Goal: Information Seeking & Learning: Learn about a topic

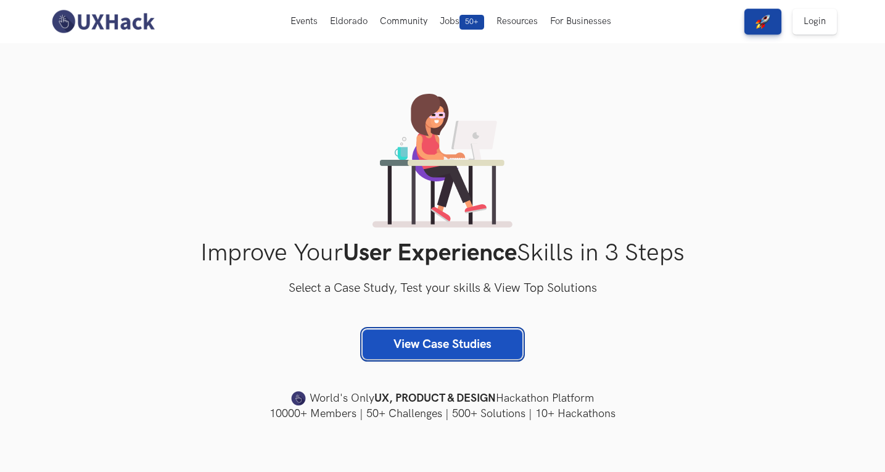
click at [483, 335] on link "View Case Studies" at bounding box center [443, 344] width 160 height 30
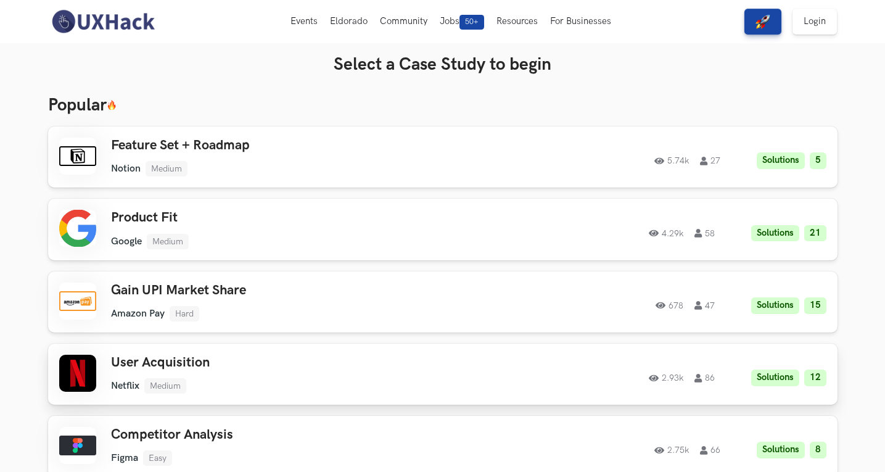
click at [261, 374] on div "User Acquisition Netflix Medium Netflix Medium Solutions 12 2.93k 86" at bounding box center [286, 374] width 350 height 39
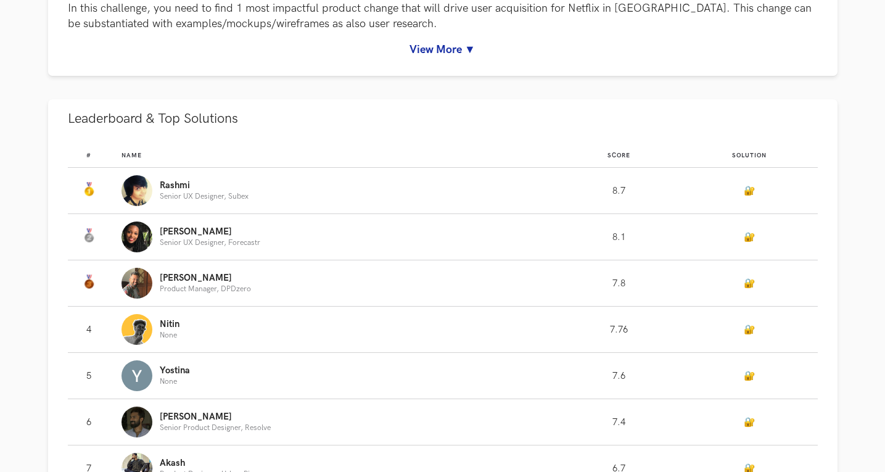
scroll to position [272, 0]
